Goal: Task Accomplishment & Management: Manage account settings

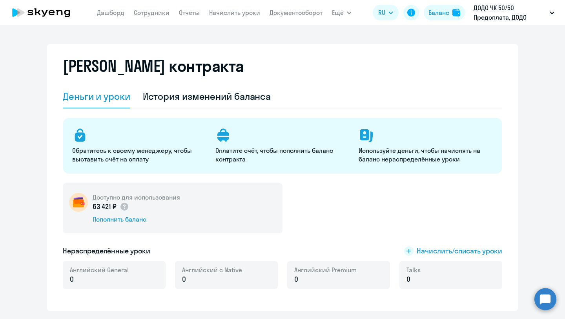
select select "english_adult_not_native_speaker_premium"
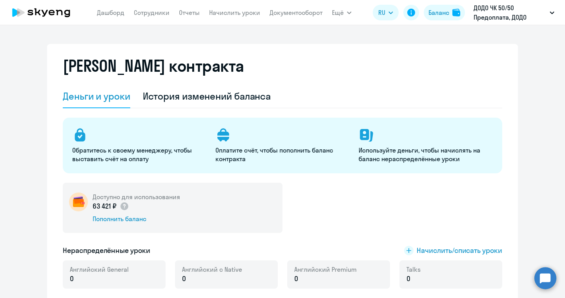
click at [553, 13] on icon "button" at bounding box center [552, 12] width 5 height 3
click at [553, 13] on icon "button" at bounding box center [552, 13] width 4 height 2
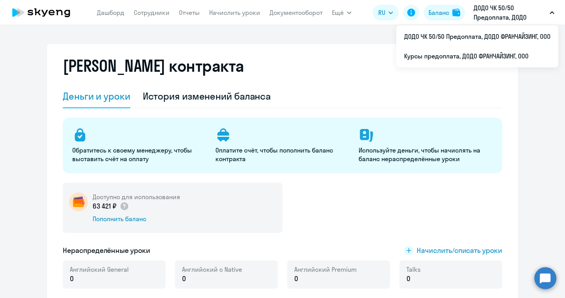
click at [553, 13] on icon "button" at bounding box center [552, 12] width 5 height 3
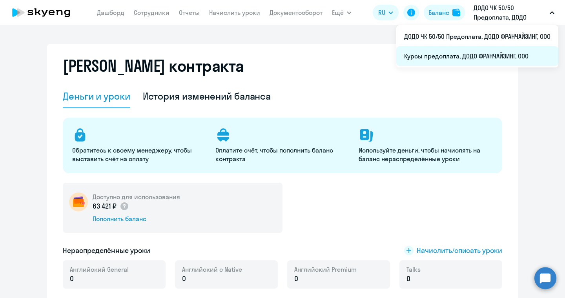
click at [463, 57] on li "Курсы предоплата, ДОДО ФРАНЧАЙЗИНГ, ООО" at bounding box center [478, 56] width 162 height 20
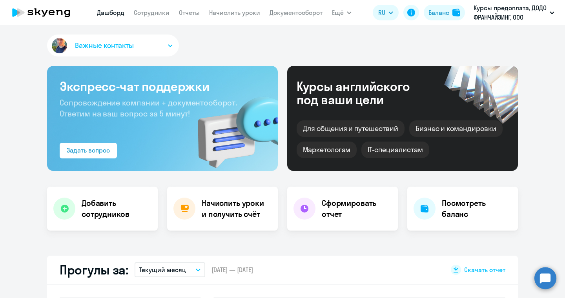
select select "30"
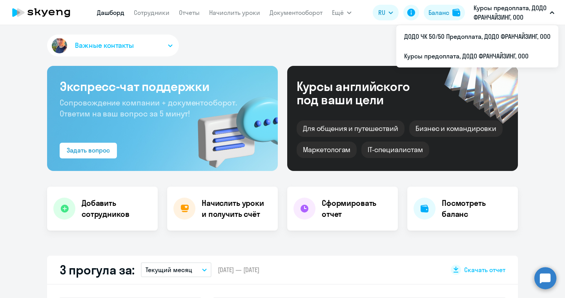
click at [524, 15] on p "Курсы предоплата, ДОДО ФРАНЧАЙЗИНГ, ООО" at bounding box center [510, 12] width 73 height 19
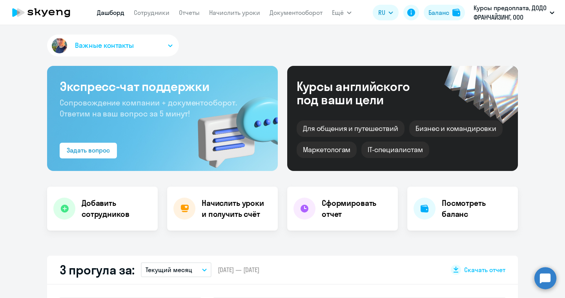
click at [556, 11] on button "Курсы предоплата, ДОДО ФРАНЧАЙЗИНГ, ООО" at bounding box center [514, 12] width 89 height 19
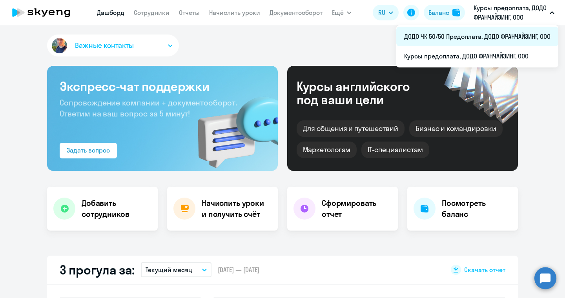
click at [447, 37] on li "ДОДО ЧК 50/50 Предоплата, ДОДО ФРАНЧАЙЗИНГ, ООО" at bounding box center [478, 37] width 162 height 20
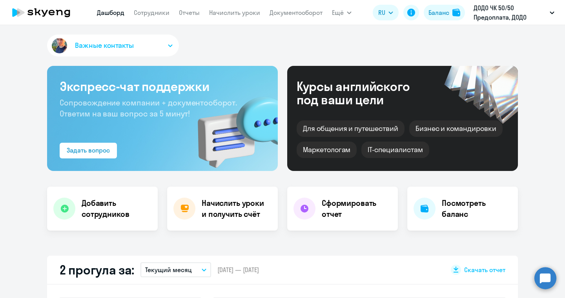
select select "30"
click at [170, 46] on icon "button" at bounding box center [170, 45] width 5 height 3
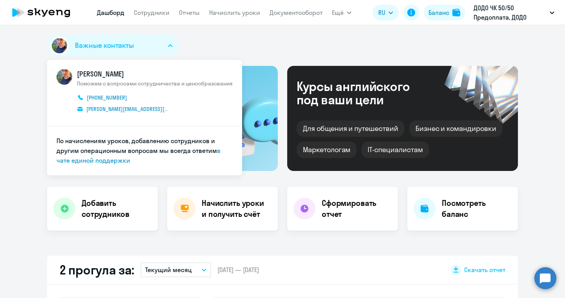
click at [170, 46] on icon "button" at bounding box center [170, 45] width 5 height 3
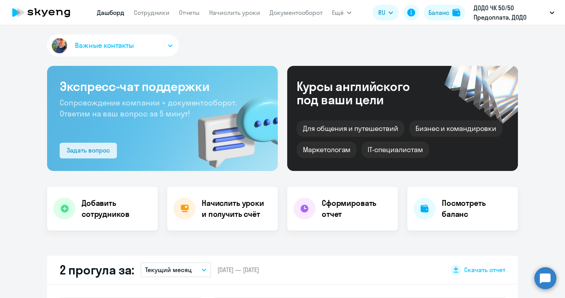
click at [71, 152] on div "Задать вопрос" at bounding box center [88, 150] width 43 height 9
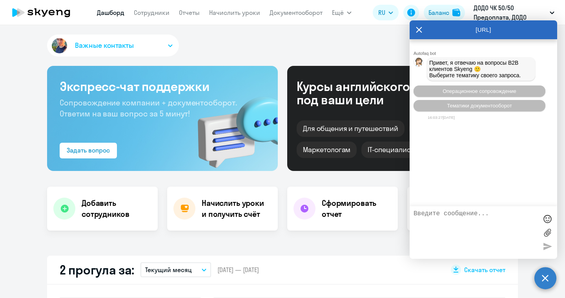
click at [419, 27] on icon at bounding box center [419, 29] width 6 height 19
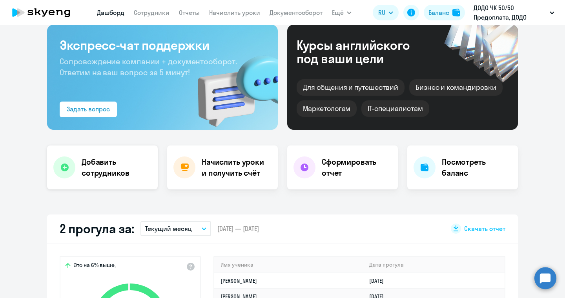
click at [90, 171] on h4 "Добавить сотрудников" at bounding box center [117, 168] width 70 height 22
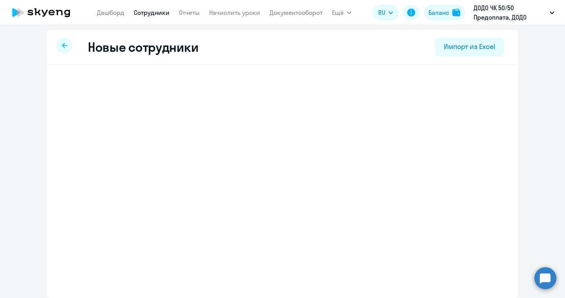
scroll to position [2, 0]
select select "english_adult_self_study"
select select "3"
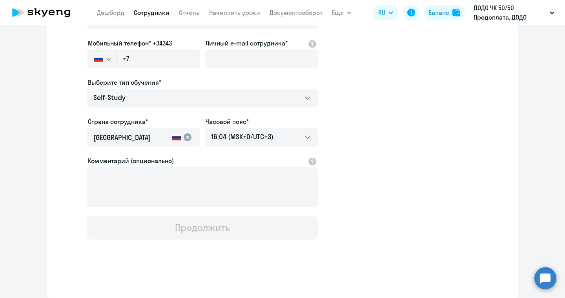
scroll to position [0, 0]
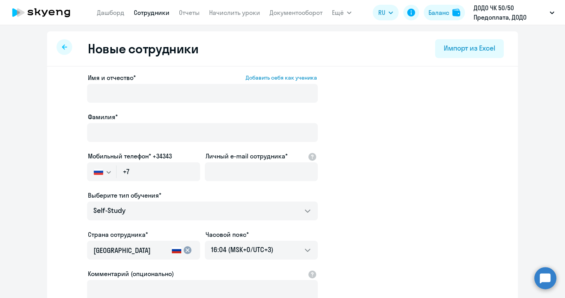
click at [71, 50] on div at bounding box center [65, 47] width 16 height 16
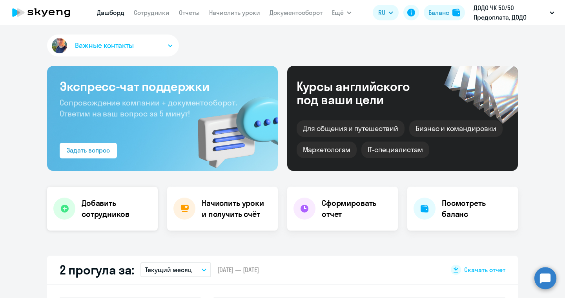
click at [91, 212] on h4 "Добавить сотрудников" at bounding box center [117, 209] width 70 height 22
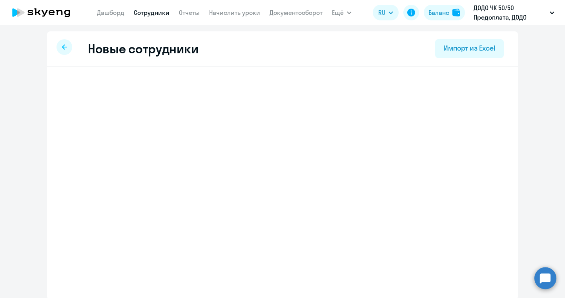
select select "english_adult_self_study"
select select "3"
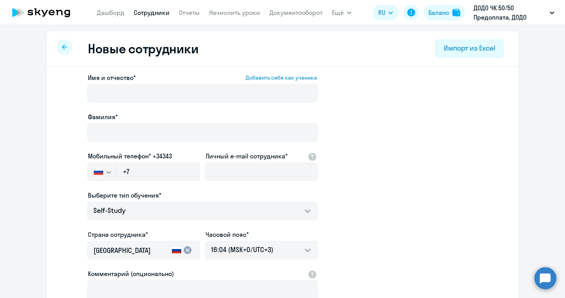
click at [66, 51] on div at bounding box center [65, 47] width 16 height 16
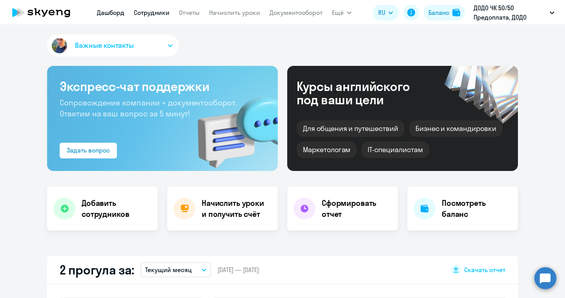
click at [148, 12] on link "Сотрудники" at bounding box center [152, 13] width 36 height 8
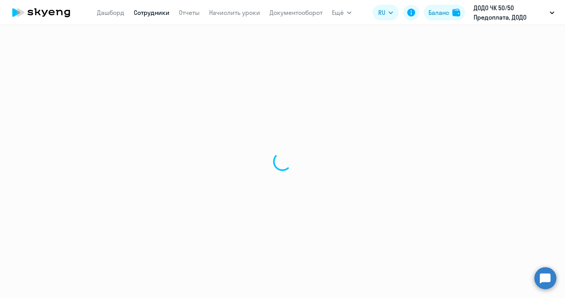
select select "30"
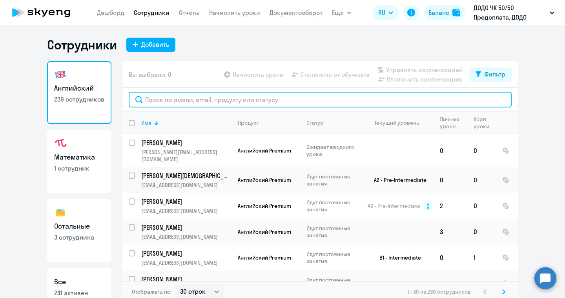
click at [203, 99] on input "text" at bounding box center [320, 100] width 383 height 16
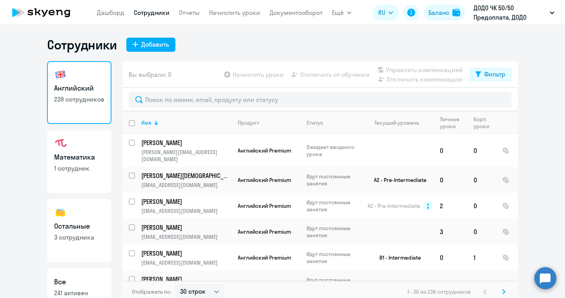
click at [197, 68] on div "Вы выбрали: 0 Начислить уроки Отключить от обучения Управлять компенсацией Откл…" at bounding box center [320, 74] width 396 height 27
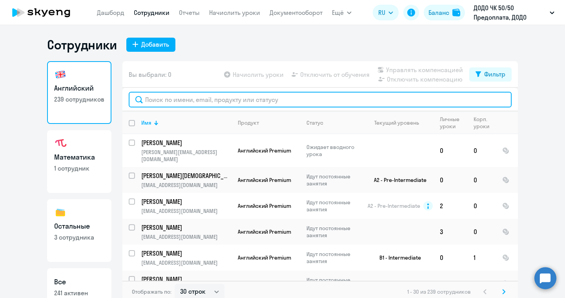
click at [186, 97] on input "text" at bounding box center [320, 100] width 383 height 16
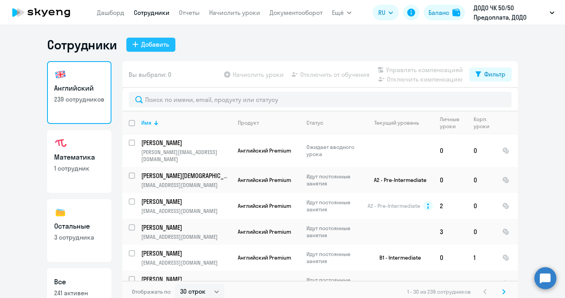
click at [157, 43] on div "Добавить" at bounding box center [155, 44] width 28 height 9
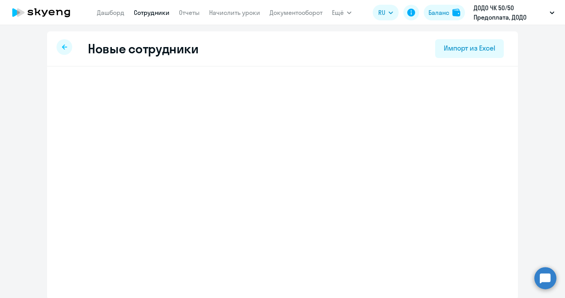
select select "english_adult_self_study"
select select "3"
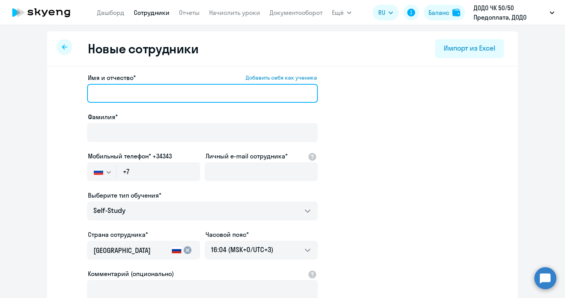
click at [121, 88] on input "Имя и отчество* Добавить себя как ученика" at bounding box center [202, 93] width 231 height 19
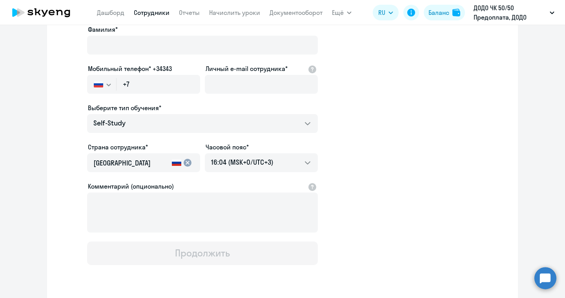
scroll to position [101, 0]
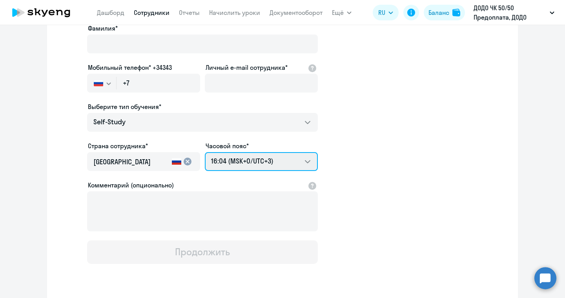
click at [243, 159] on select "02:04 (MSK-14/UTC-11) 03:04 (MSK-13/UTC-10) 04:04 (MSK-12/UTC-9) 05:04 (MSK-11/…" at bounding box center [261, 161] width 113 height 19
click at [205, 152] on select "02:04 (MSK-14/UTC-11) 03:04 (MSK-13/UTC-10) 04:04 (MSK-12/UTC-9) 05:04 (MSK-11/…" at bounding box center [261, 161] width 113 height 19
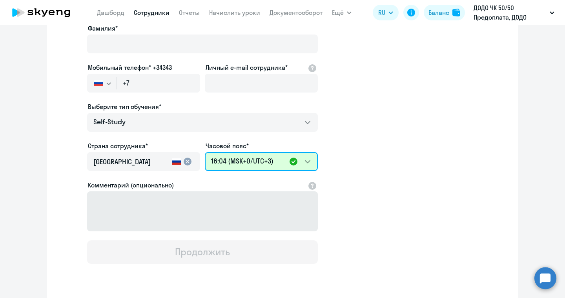
scroll to position [125, 0]
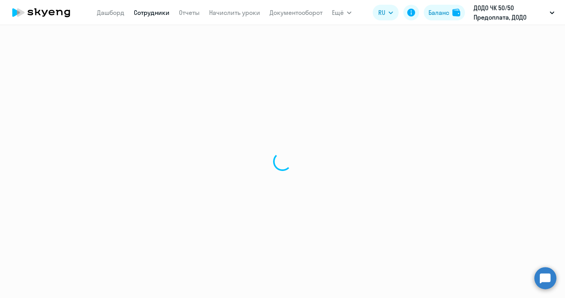
select select "30"
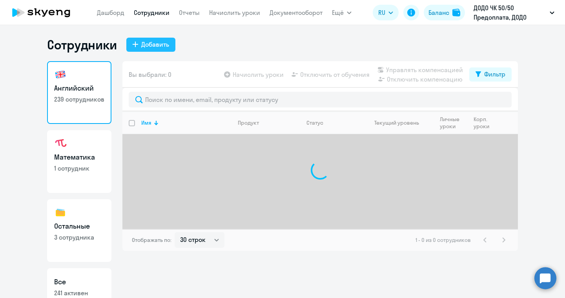
click at [153, 44] on div "Добавить" at bounding box center [155, 44] width 28 height 9
select select "english_adult_self_study"
select select "3"
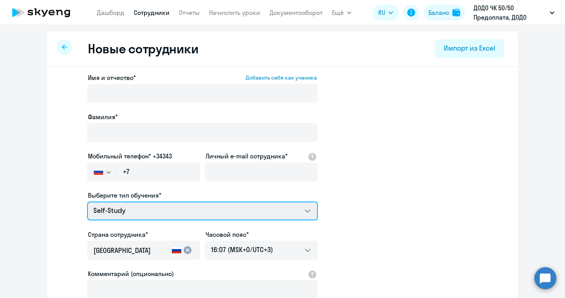
click at [125, 212] on select "Self-Study Премиум английский с русскоговорящим преподавателем" at bounding box center [202, 211] width 231 height 19
select select "english_adult_not_native_speaker_premium"
click at [87, 202] on select "Self-Study Премиум английский с русскоговорящим преподавателем" at bounding box center [202, 211] width 231 height 19
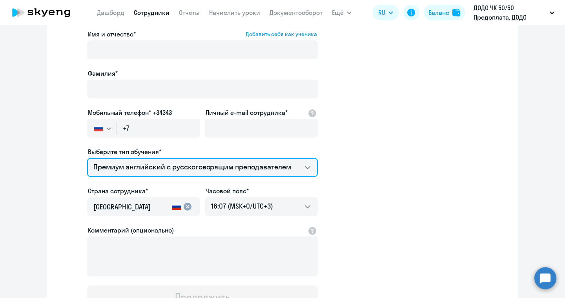
scroll to position [55, 0]
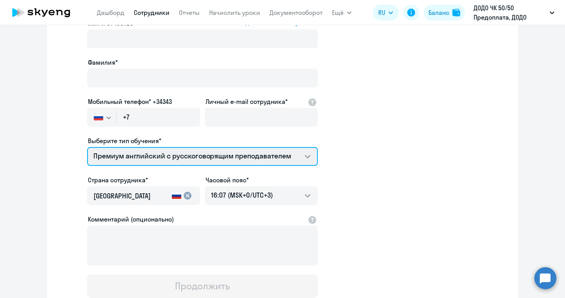
click at [110, 154] on select "Self-Study Премиум английский с русскоговорящим преподавателем" at bounding box center [202, 156] width 231 height 19
click at [87, 147] on select "Self-Study Премиум английский с русскоговорящим преподавателем" at bounding box center [202, 156] width 231 height 19
click at [287, 157] on select "Self-Study Премиум английский с русскоговорящим преподавателем" at bounding box center [202, 156] width 231 height 19
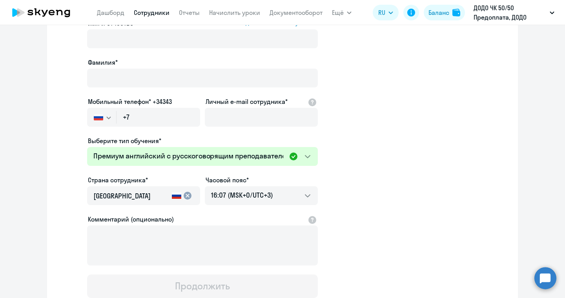
click at [360, 130] on app-new-student-form "Имя и отчество* Добавить себя как ученика Фамилия* Мобильный телефон* +34343 Ро…" at bounding box center [283, 158] width 446 height 280
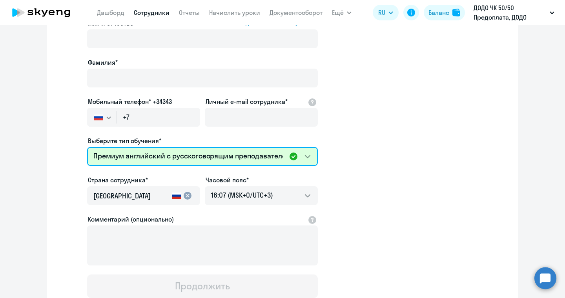
click at [311, 156] on select "Self-Study Премиум английский с русскоговорящим преподавателем" at bounding box center [202, 156] width 231 height 19
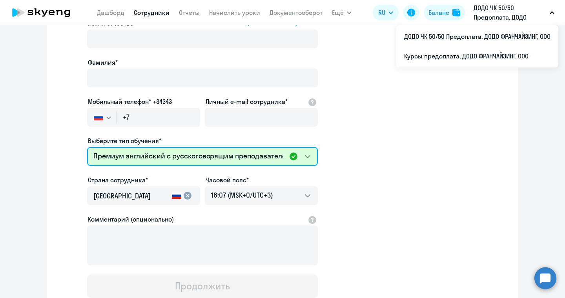
scroll to position [113, 0]
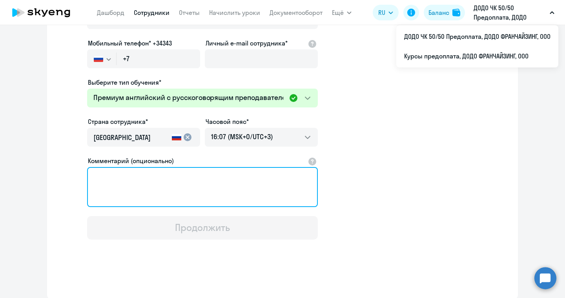
click at [157, 176] on textarea "Комментарий (опционально)" at bounding box center [202, 187] width 231 height 40
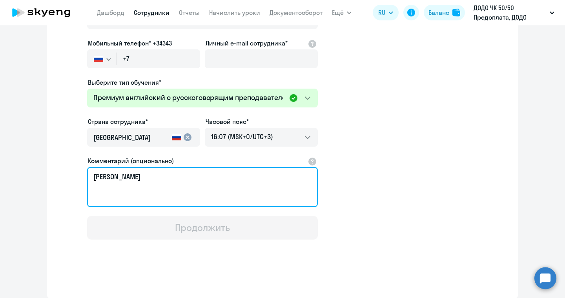
scroll to position [0, 0]
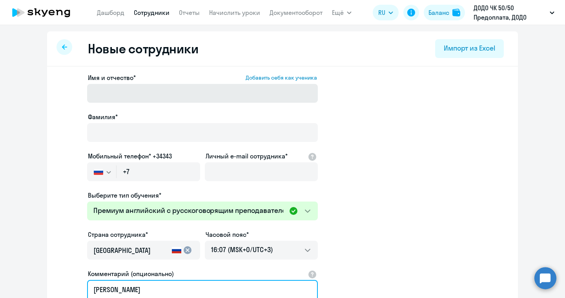
type textarea "а"
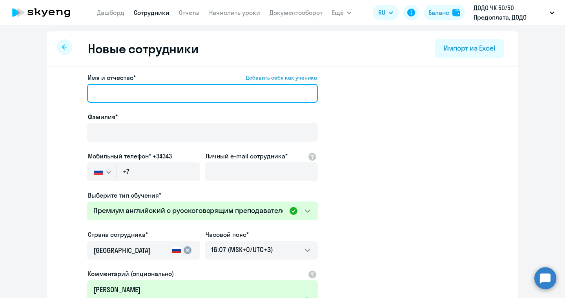
click at [140, 95] on input "Имя и отчество* Добавить себя как ученика" at bounding box center [202, 93] width 231 height 19
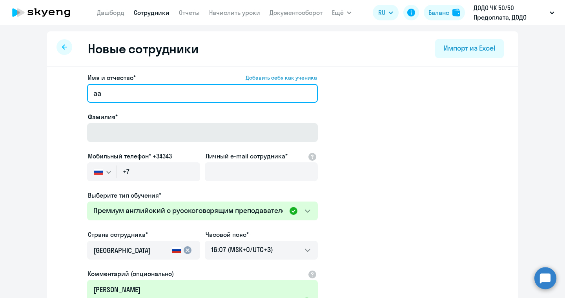
type input "аа"
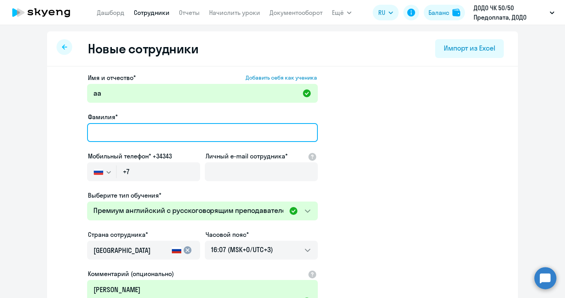
click at [141, 132] on input "Фамилия*" at bounding box center [202, 132] width 231 height 19
type input "аа"
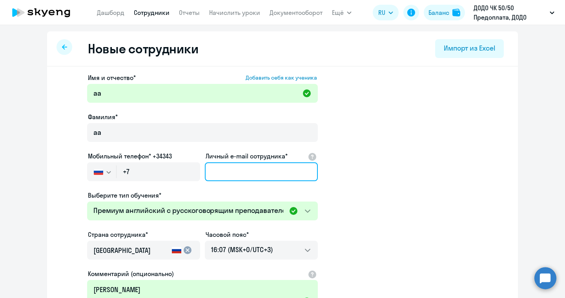
click at [252, 177] on input "Личный e-mail сотрудника*" at bounding box center [261, 172] width 113 height 19
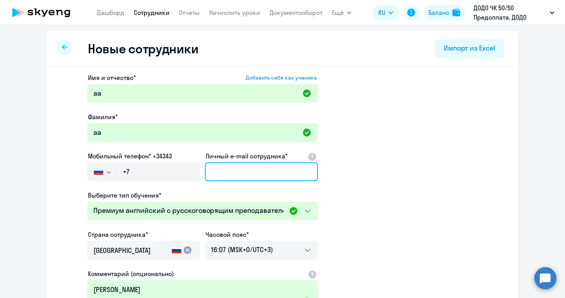
type input "plakhteeva.olga@gmail.com"
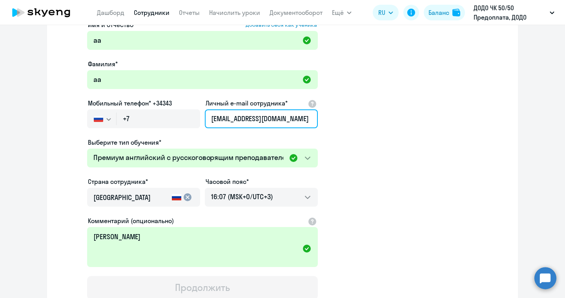
scroll to position [85, 0]
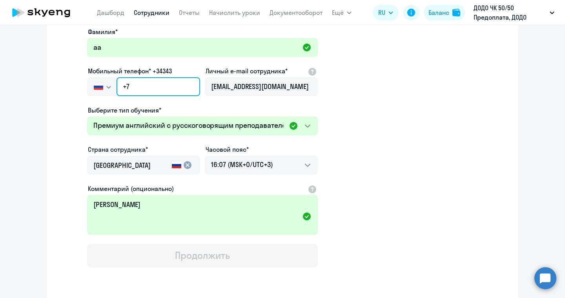
click at [150, 90] on input "+7" at bounding box center [159, 86] width 84 height 19
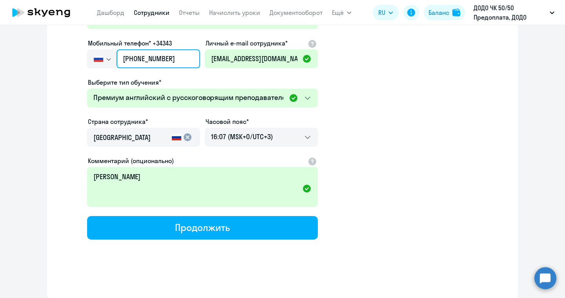
scroll to position [0, 0]
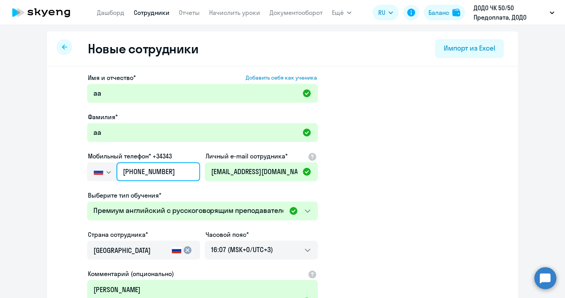
type input "+7 918 194-36-13"
click at [67, 45] on icon at bounding box center [64, 46] width 5 height 5
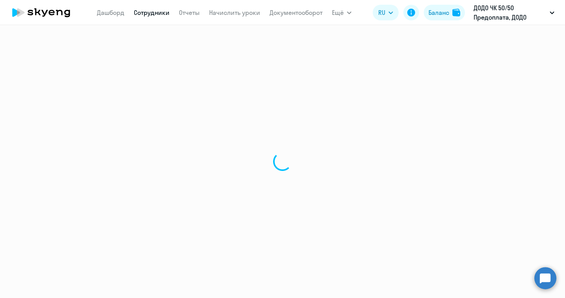
select select "30"
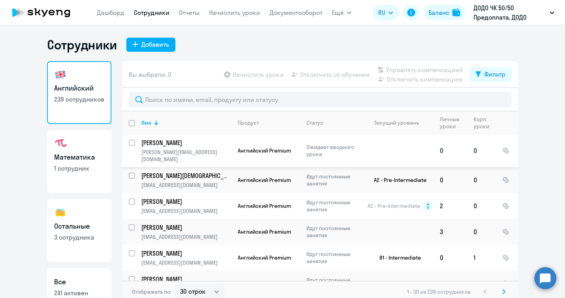
click at [133, 142] on input "select row 38165365" at bounding box center [137, 148] width 16 height 16
checkbox input "true"
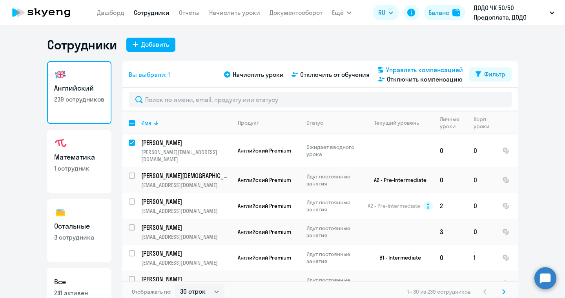
click at [402, 70] on span "Управлять компенсацией" at bounding box center [424, 69] width 77 height 9
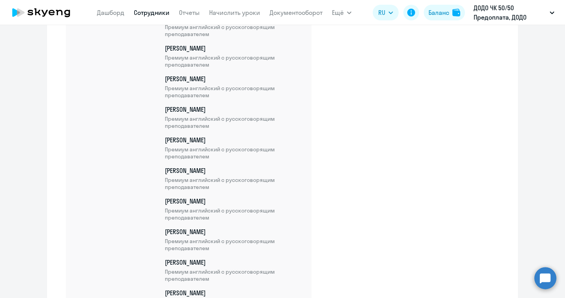
scroll to position [6556, 0]
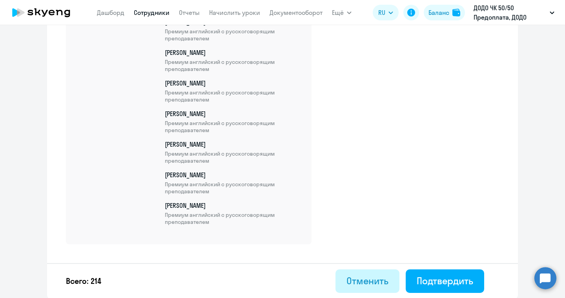
click at [360, 284] on div "Отменить" at bounding box center [368, 281] width 42 height 13
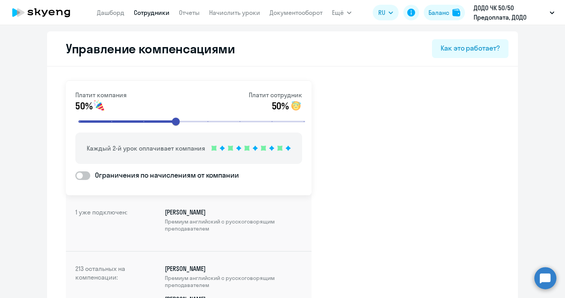
select select "30"
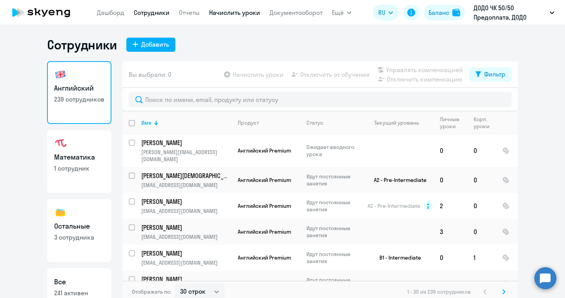
click at [246, 13] on link "Начислить уроки" at bounding box center [234, 13] width 51 height 8
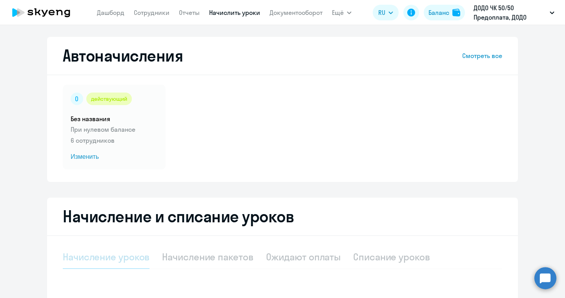
select select "10"
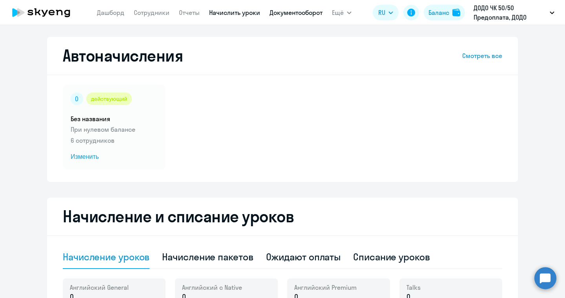
click at [304, 15] on link "Документооборот" at bounding box center [296, 13] width 53 height 8
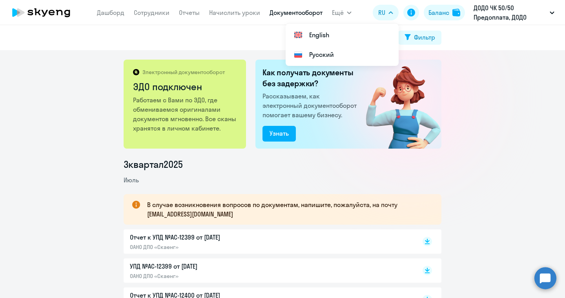
click at [514, 95] on div "Электронный документооборот ЭДО подключен Работаем с Вами по ЭДО, где обменивае…" at bounding box center [282, 174] width 565 height 248
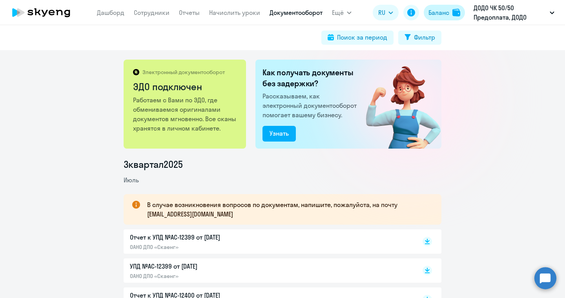
click at [453, 12] on img at bounding box center [457, 13] width 8 height 8
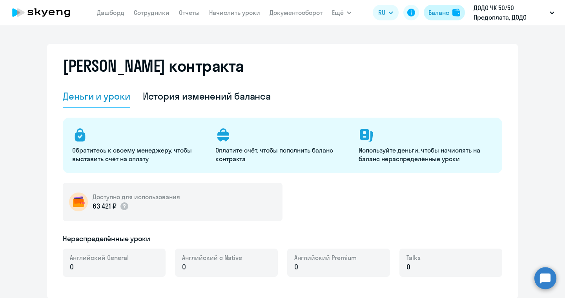
select select "english_adult_not_native_speaker_premium"
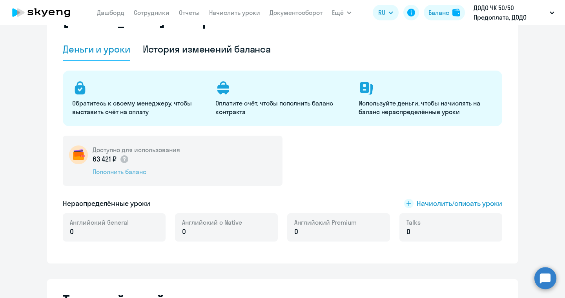
scroll to position [55, 0]
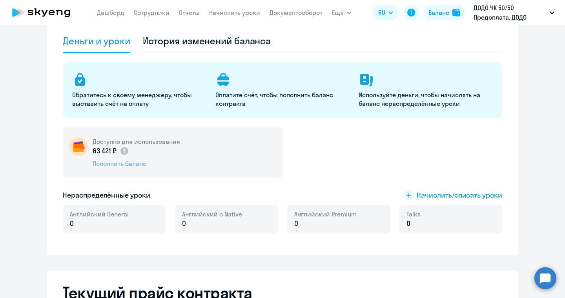
click at [121, 165] on div "Пополнить баланс" at bounding box center [137, 163] width 88 height 9
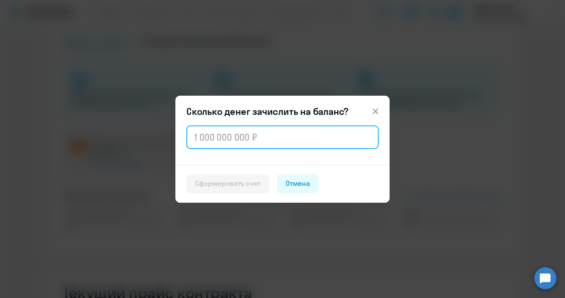
click at [208, 143] on input "text" at bounding box center [282, 138] width 192 height 24
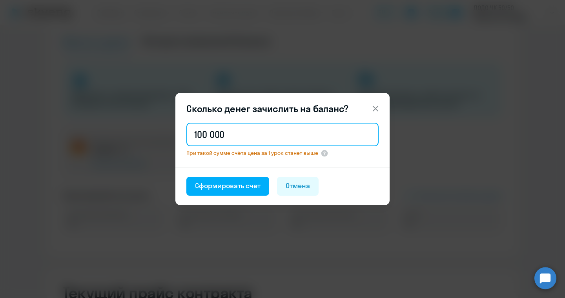
type input "100 000"
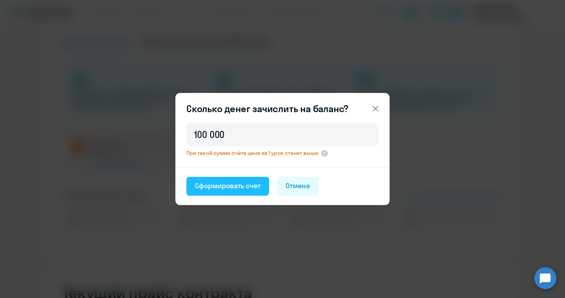
click at [256, 184] on div "Сформировать счет" at bounding box center [228, 186] width 66 height 10
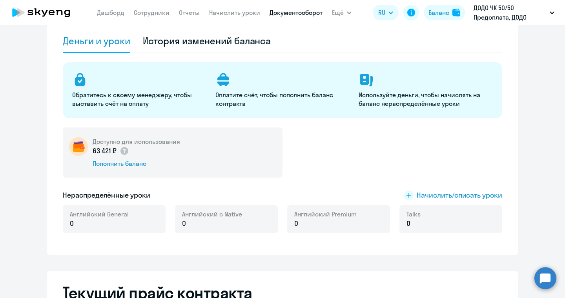
click at [297, 11] on link "Документооборот" at bounding box center [296, 13] width 53 height 8
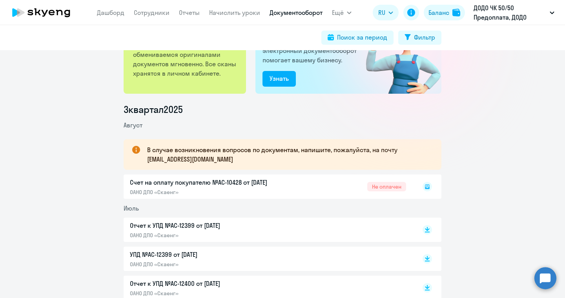
scroll to position [62, 0]
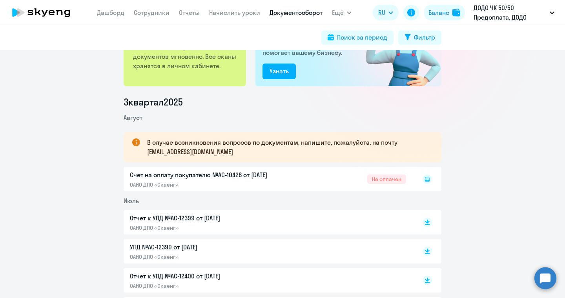
click at [428, 180] on icon at bounding box center [427, 179] width 5 height 5
click at [246, 176] on div "Счет на оплату покупателю №AC-10428 от [DATE] ОАНО ДПО «Скаенг» Не оплачен" at bounding box center [283, 179] width 318 height 24
click at [360, 191] on div "Счет на оплату покупателю №AC-10428 от [DATE] ОАНО ДПО «Скаенг» Не оплачен" at bounding box center [283, 179] width 318 height 24
click at [427, 181] on icon at bounding box center [428, 179] width 4 height 3
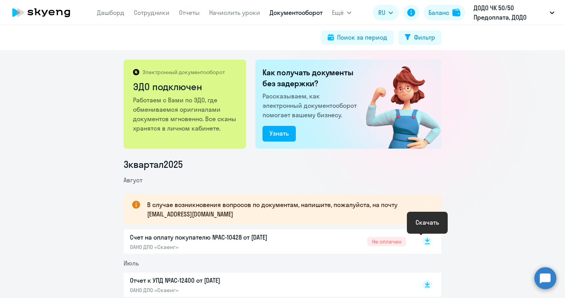
click at [428, 243] on rect at bounding box center [427, 241] width 9 height 9
click at [437, 14] on div "Баланс" at bounding box center [439, 12] width 21 height 9
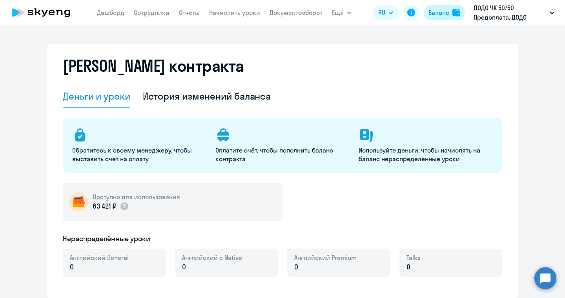
select select "english_adult_not_native_speaker_premium"
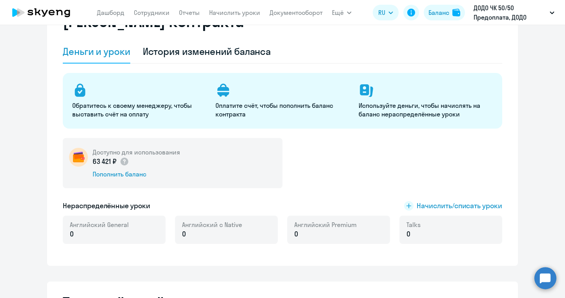
scroll to position [45, 0]
click at [277, 15] on link "Документооборот" at bounding box center [296, 13] width 53 height 8
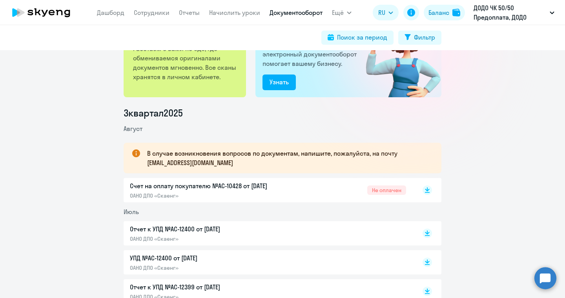
scroll to position [114, 0]
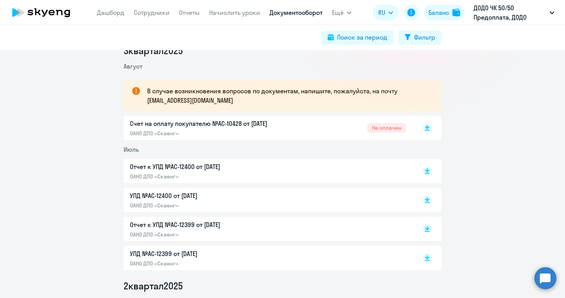
click at [178, 128] on div "Счет на оплату покупателю №AC-10428 от [DATE] ОАНО ДПО «Скаенг»" at bounding box center [212, 128] width 165 height 18
click at [165, 198] on p "УПД №AC-12400 от [DATE]" at bounding box center [212, 195] width 165 height 9
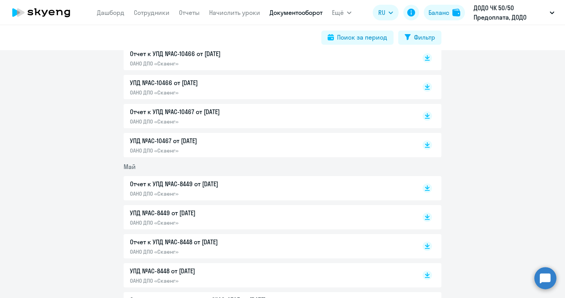
scroll to position [320, 0]
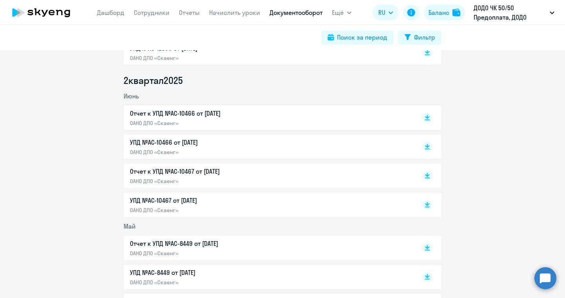
click at [152, 144] on p "УПД №AC-10466 от [DATE]" at bounding box center [212, 142] width 165 height 9
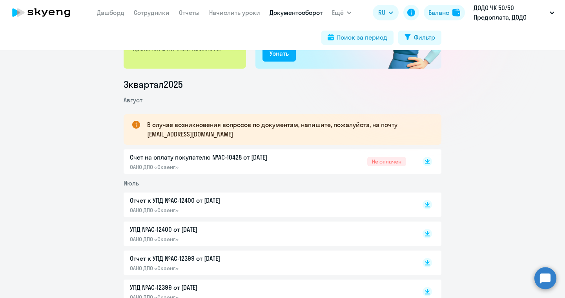
scroll to position [0, 0]
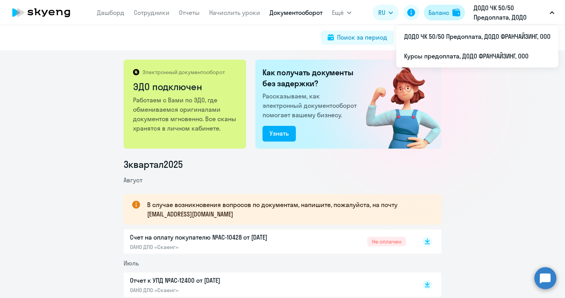
click at [447, 13] on div "Баланс" at bounding box center [439, 12] width 21 height 9
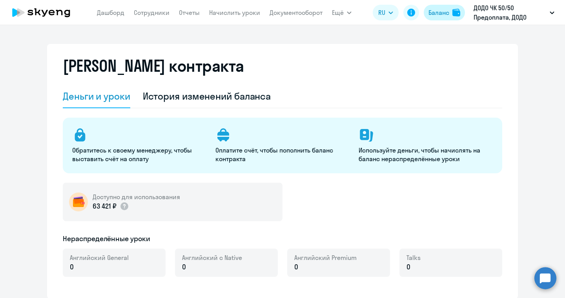
select select "english_adult_not_native_speaker_premium"
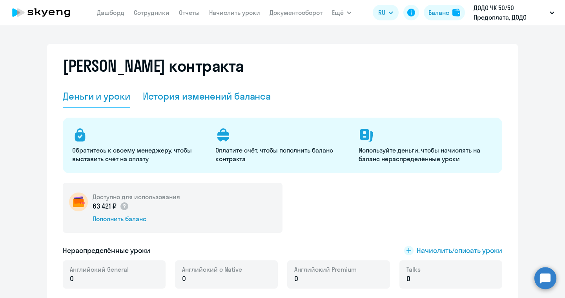
click at [243, 97] on div "История изменений баланса" at bounding box center [207, 96] width 128 height 13
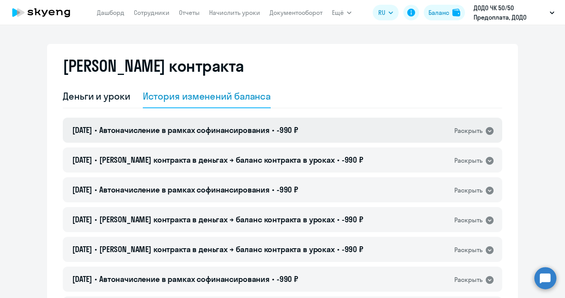
click at [488, 132] on icon at bounding box center [490, 131] width 8 height 8
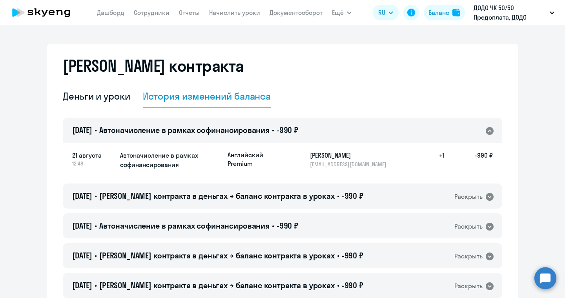
click at [490, 131] on icon at bounding box center [490, 131] width 8 height 8
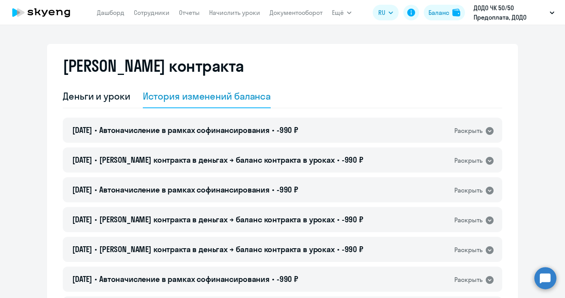
click at [342, 14] on span "Ещё" at bounding box center [338, 12] width 12 height 9
click at [349, 13] on icon "button" at bounding box center [349, 13] width 4 height 2
click at [349, 13] on icon "button" at bounding box center [349, 12] width 5 height 3
click at [411, 15] on icon at bounding box center [412, 13] width 8 height 8
click at [0, 0] on app-header "[PERSON_NAME] Отчеты Начислить уроки Документооборот Ещё Все продукты Дашборд С…" at bounding box center [282, 12] width 565 height 25
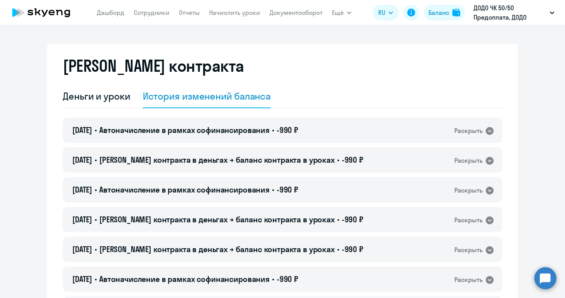
click at [162, 16] on app-menu-item-link "Сотрудники" at bounding box center [152, 13] width 36 height 10
click at [154, 14] on link "Сотрудники" at bounding box center [152, 13] width 36 height 8
select select "30"
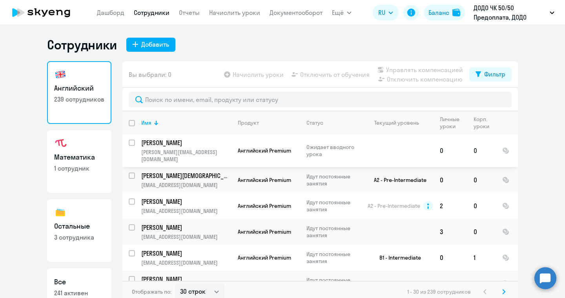
click at [135, 146] on tr "[PERSON_NAME] [PERSON_NAME][EMAIL_ADDRESS][DOMAIN_NAME] Английский Premium Ожид…" at bounding box center [320, 150] width 396 height 33
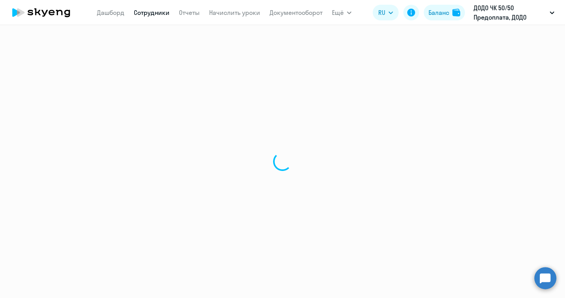
select select "english"
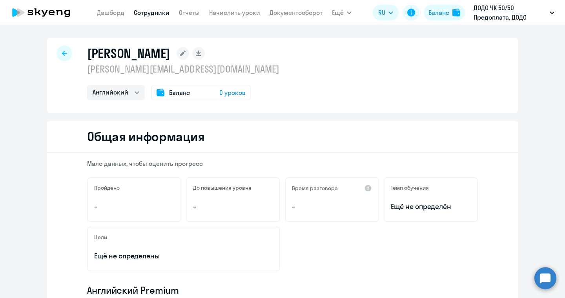
click at [64, 53] on icon at bounding box center [64, 53] width 5 height 5
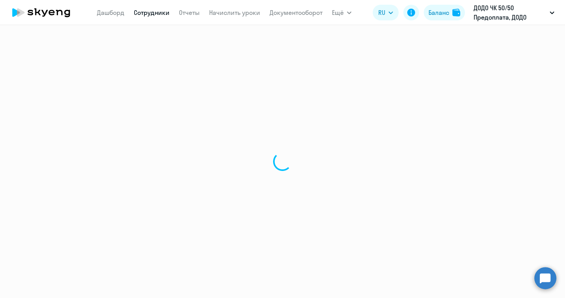
select select "30"
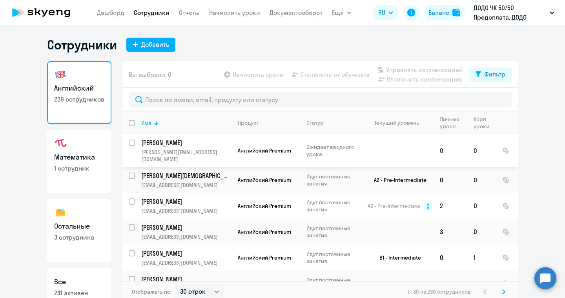
click at [132, 144] on input "select row 38165365" at bounding box center [137, 148] width 16 height 16
checkbox input "true"
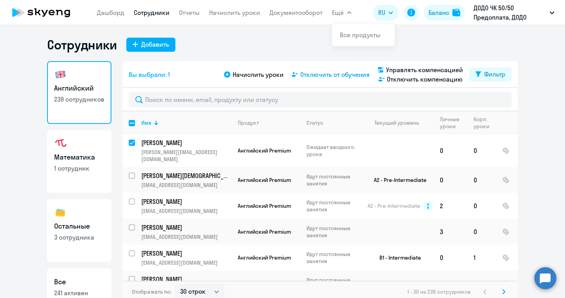
click at [355, 75] on span "Отключить от обучения" at bounding box center [334, 74] width 69 height 9
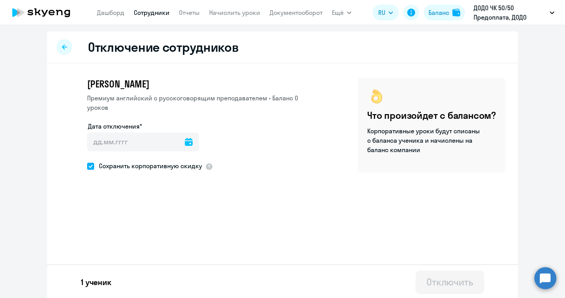
click at [192, 143] on div "Дата отключения*" at bounding box center [202, 141] width 231 height 39
click at [185, 143] on icon at bounding box center [189, 142] width 8 height 8
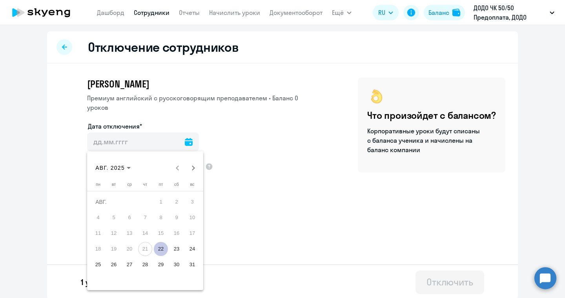
click at [162, 252] on span "22" at bounding box center [161, 249] width 14 height 14
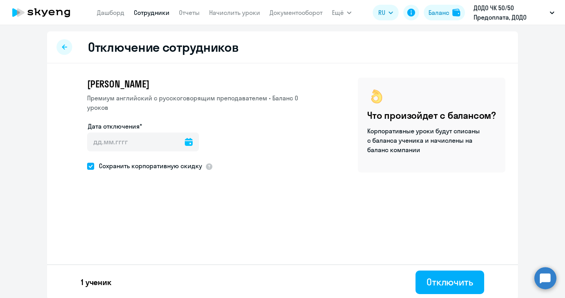
type input "[DATE]"
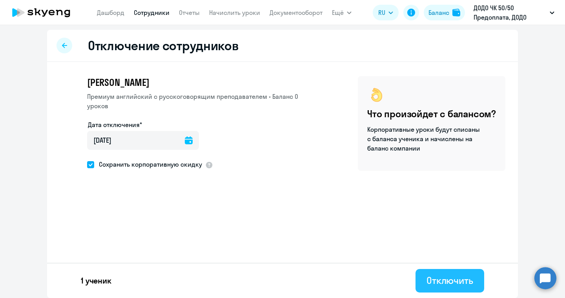
click at [441, 280] on div "Отключить" at bounding box center [450, 280] width 47 height 13
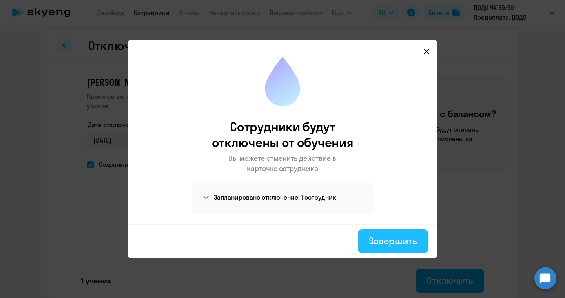
click at [398, 247] on div "Завершить" at bounding box center [393, 241] width 48 height 13
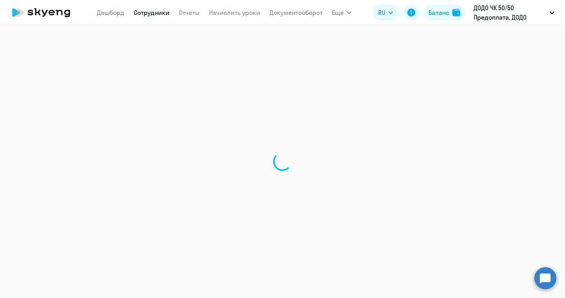
select select "30"
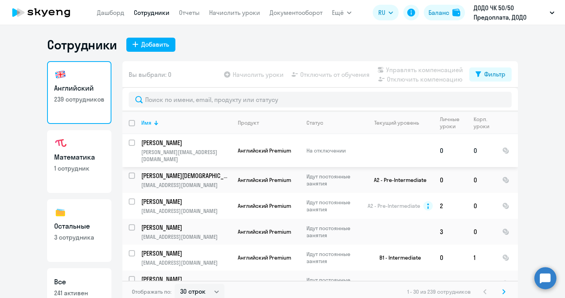
click at [132, 145] on input "select row 38165365" at bounding box center [137, 148] width 16 height 16
checkbox input "true"
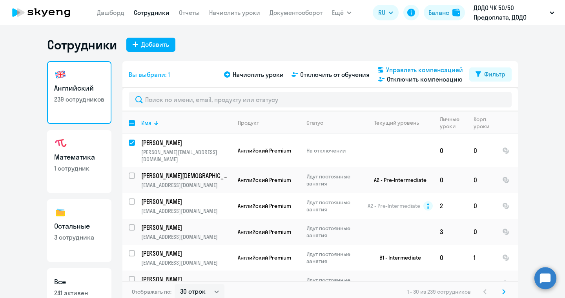
click at [395, 69] on span "Управлять компенсацией" at bounding box center [424, 69] width 77 height 9
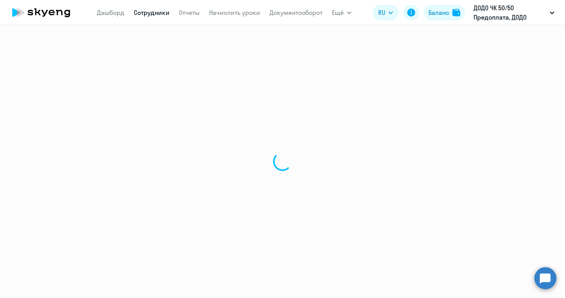
select select "30"
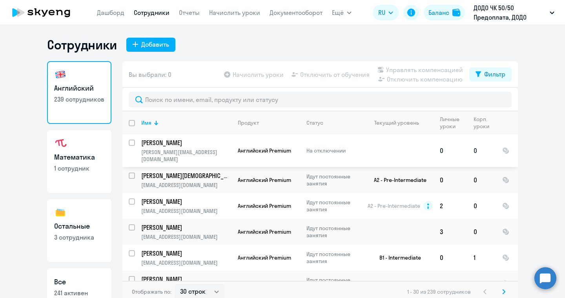
click at [133, 143] on input "select row 38165365" at bounding box center [137, 148] width 16 height 16
checkbox input "true"
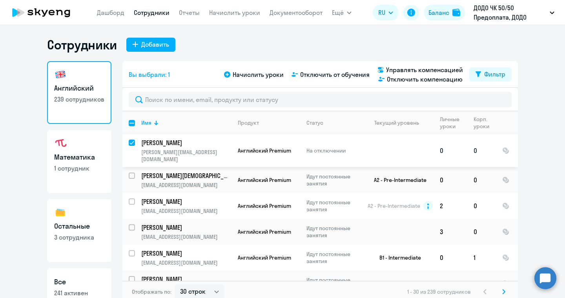
click at [159, 146] on p "[PERSON_NAME]" at bounding box center [185, 143] width 89 height 9
select select "english"
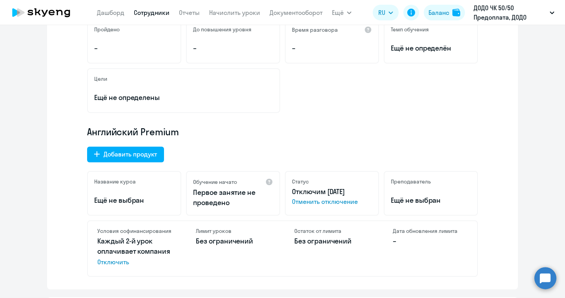
scroll to position [165, 0]
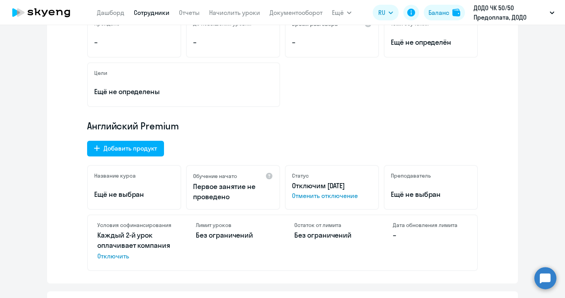
click at [321, 196] on span "Отменить отключение" at bounding box center [332, 195] width 80 height 9
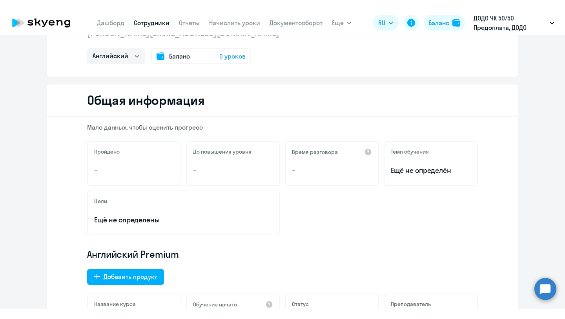
scroll to position [0, 0]
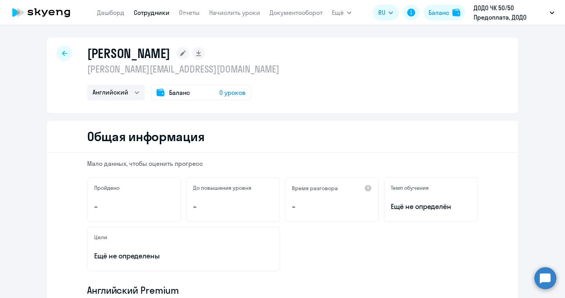
click at [161, 14] on link "Сотрудники" at bounding box center [152, 13] width 36 height 8
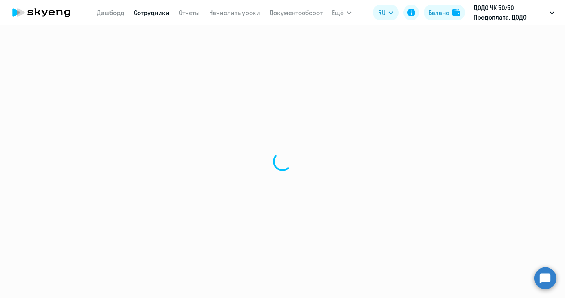
select select "30"
